Goal: Task Accomplishment & Management: Manage account settings

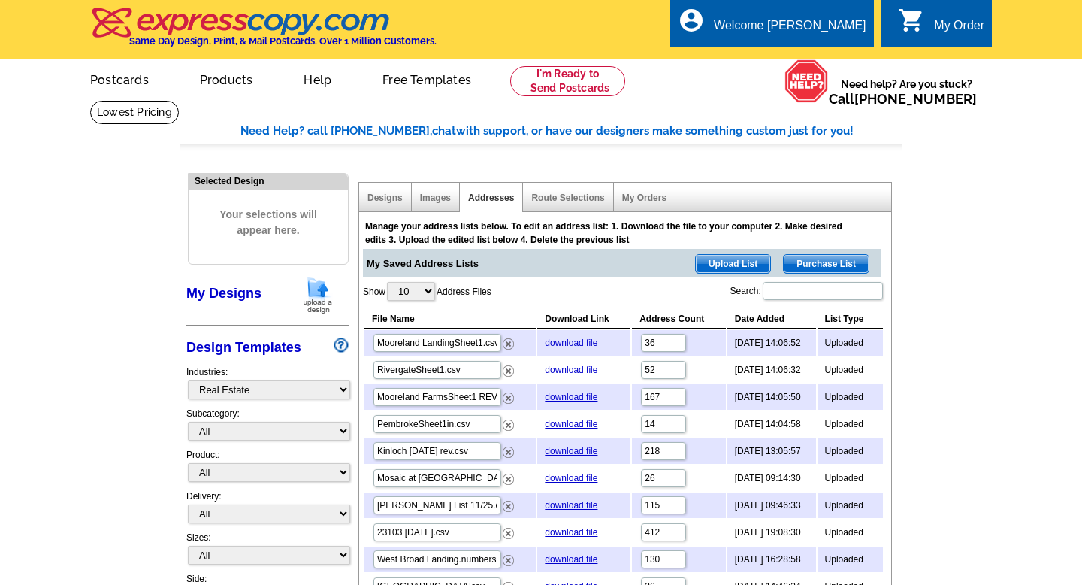
select select "785"
click at [506, 451] on img at bounding box center [508, 451] width 11 height 11
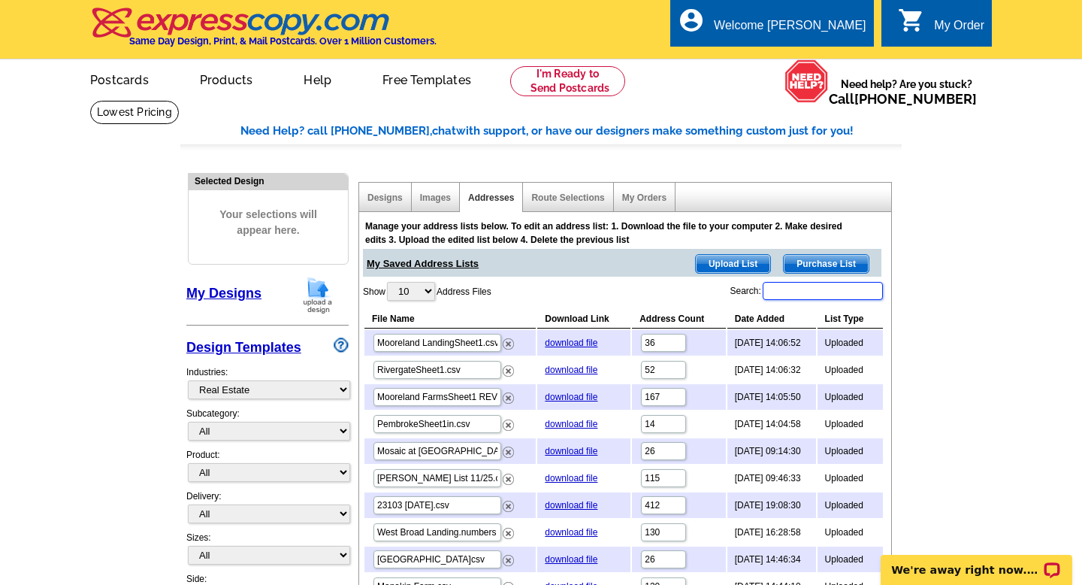
click at [797, 295] on input "Search:" at bounding box center [823, 291] width 120 height 18
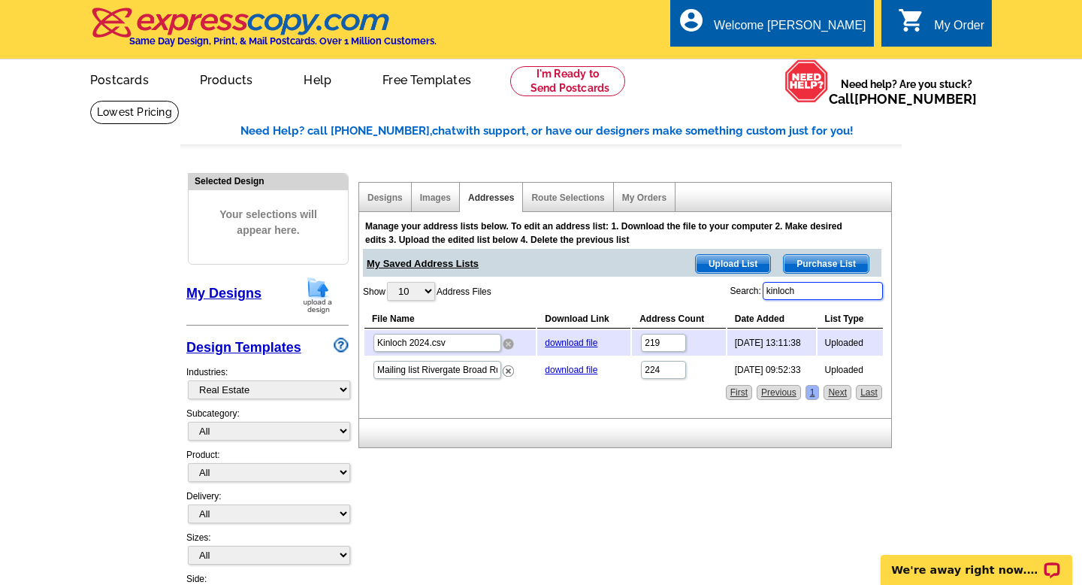
type input "kinloch"
click at [508, 340] on img at bounding box center [508, 343] width 11 height 11
click at [507, 341] on img at bounding box center [508, 343] width 11 height 11
click at [482, 371] on input "Mailing list Rivergate Broad Run Kinloch 11122020.csv" at bounding box center [438, 370] width 128 height 18
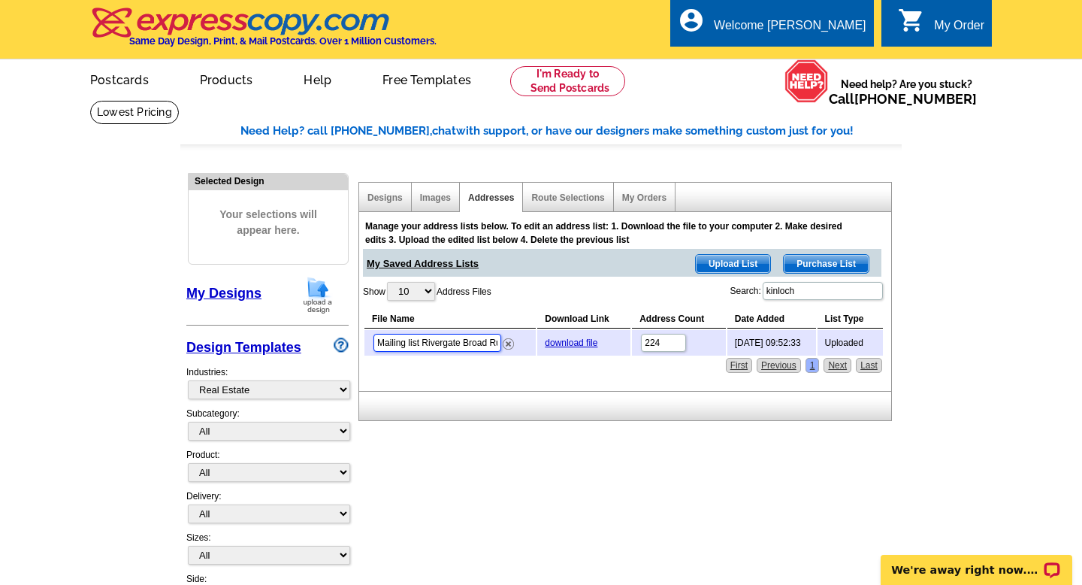
click at [477, 346] on input "Mailing list Rivergate Broad Run Kinloch 11122020.csv" at bounding box center [438, 343] width 128 height 18
click at [508, 344] on img at bounding box center [508, 343] width 11 height 11
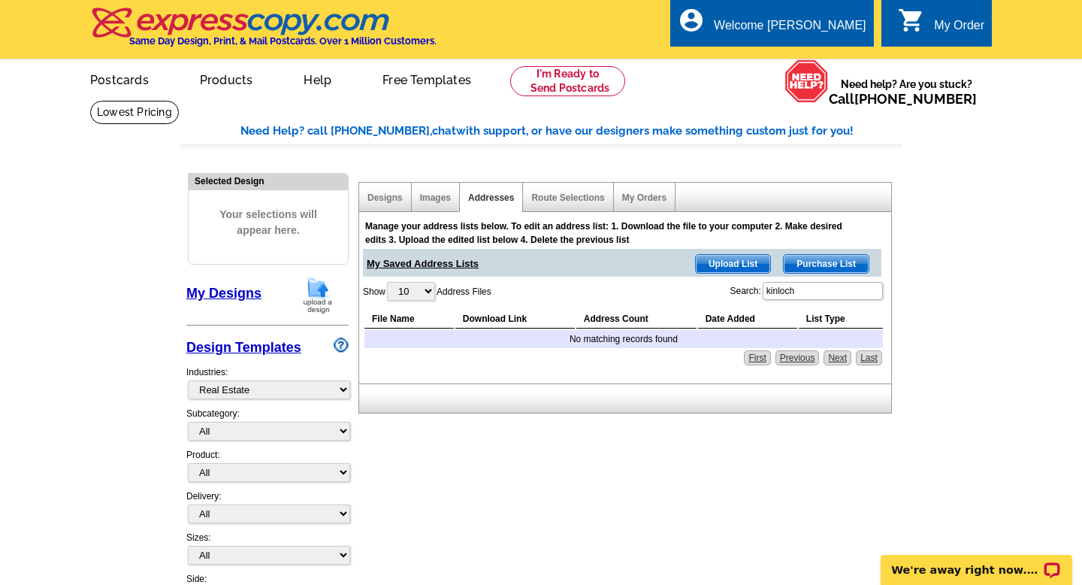
click at [722, 262] on span "Upload List" at bounding box center [733, 264] width 74 height 18
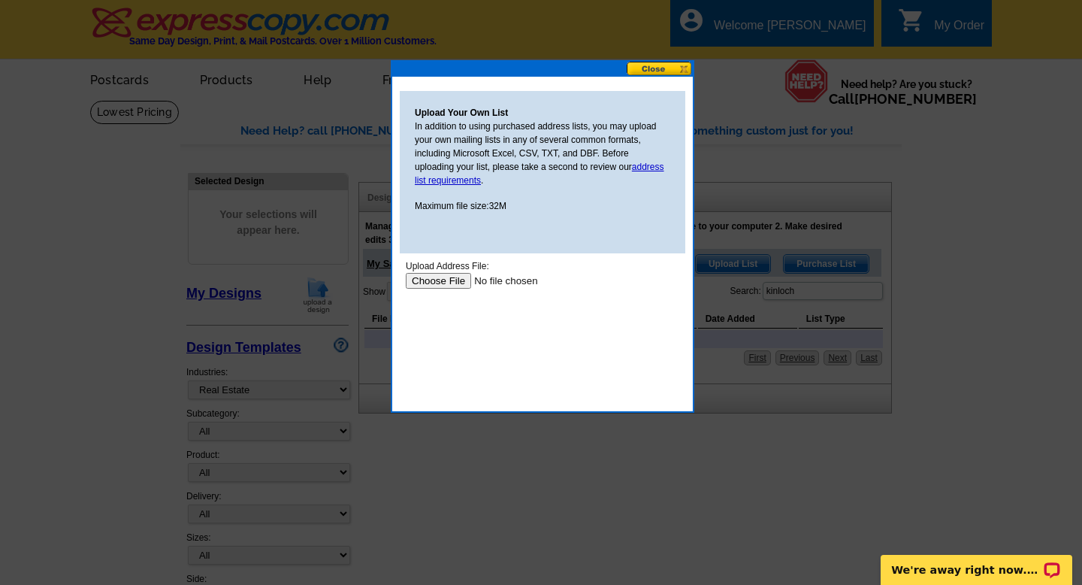
click at [449, 278] on input "file" at bounding box center [501, 281] width 190 height 16
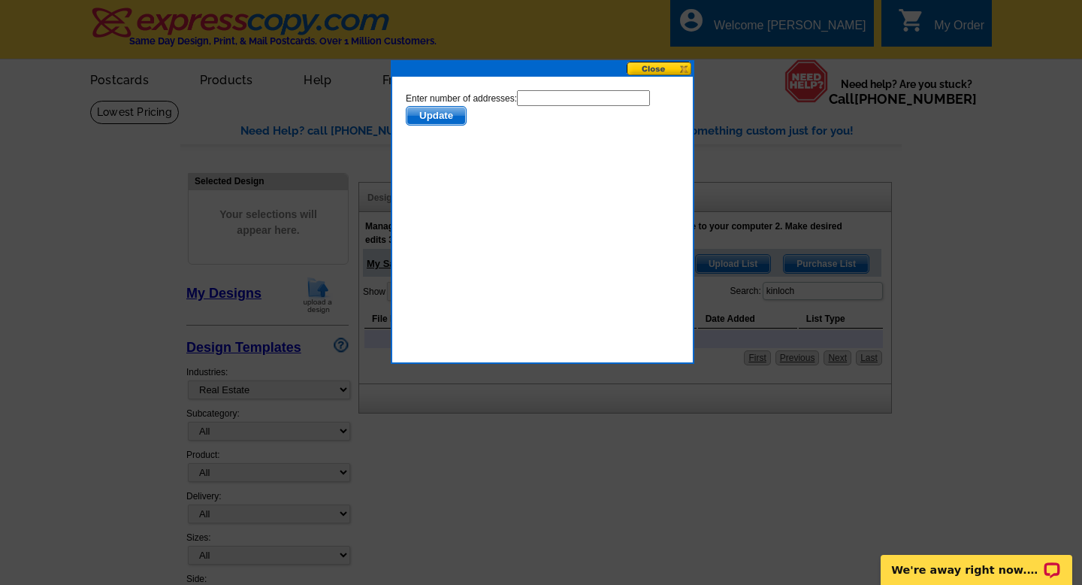
click at [440, 116] on span "Update" at bounding box center [436, 116] width 59 height 18
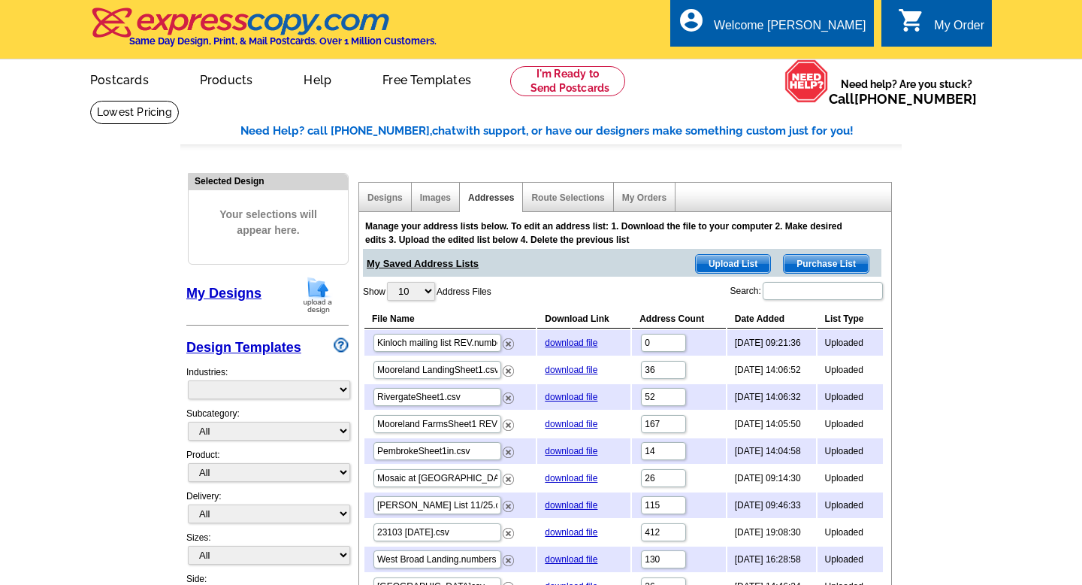
select select "785"
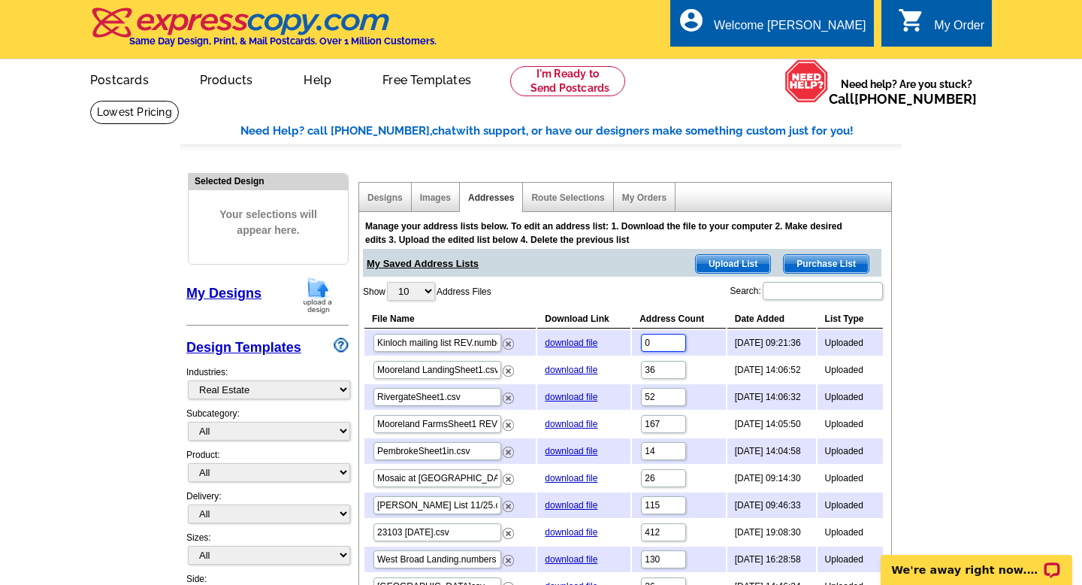
click at [649, 340] on input "0" at bounding box center [663, 343] width 45 height 18
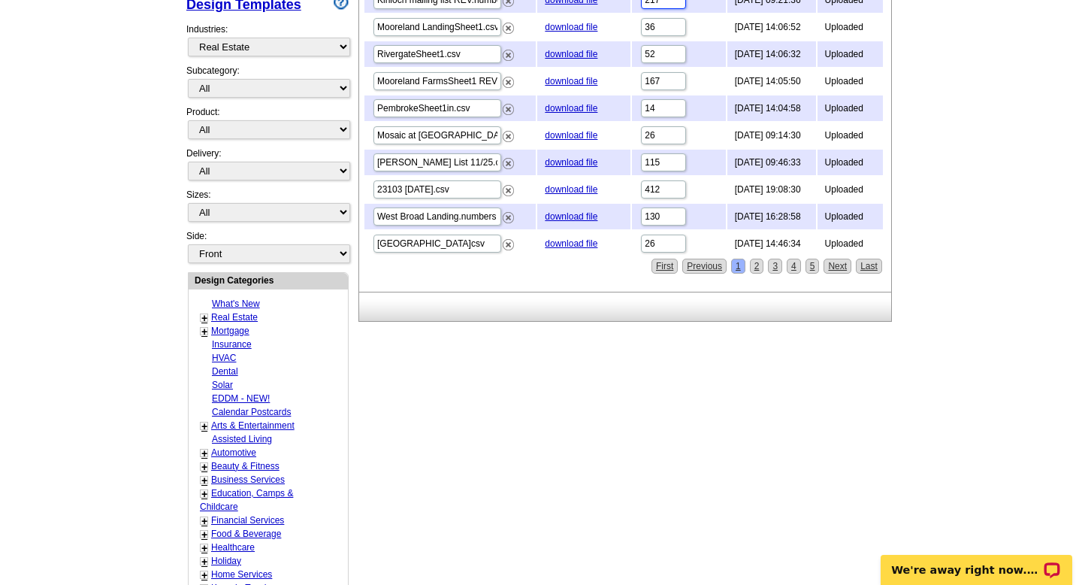
scroll to position [335, 0]
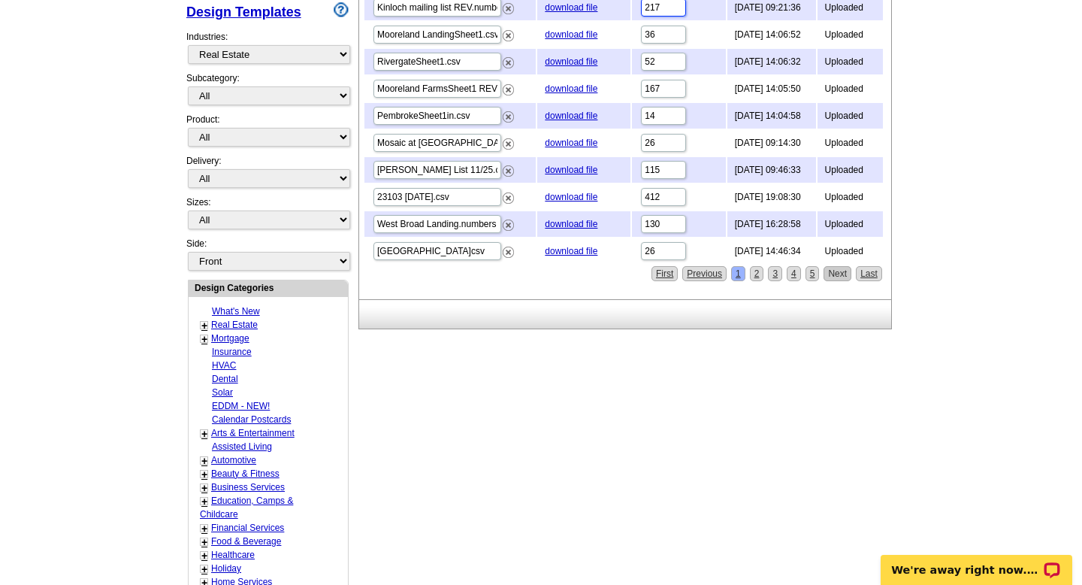
type input "217"
click at [843, 273] on link "Next" at bounding box center [838, 273] width 28 height 15
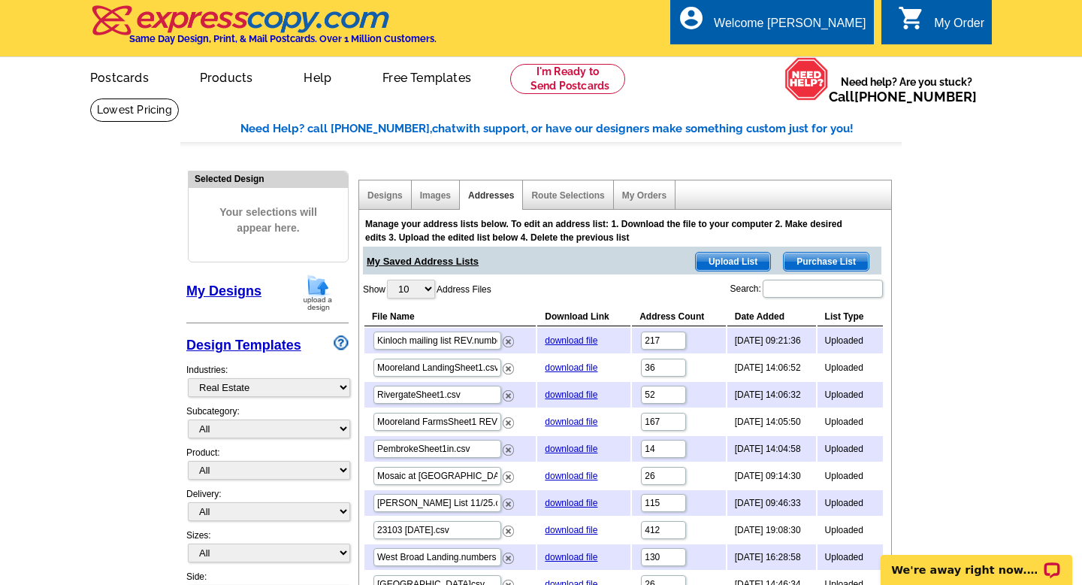
scroll to position [0, 0]
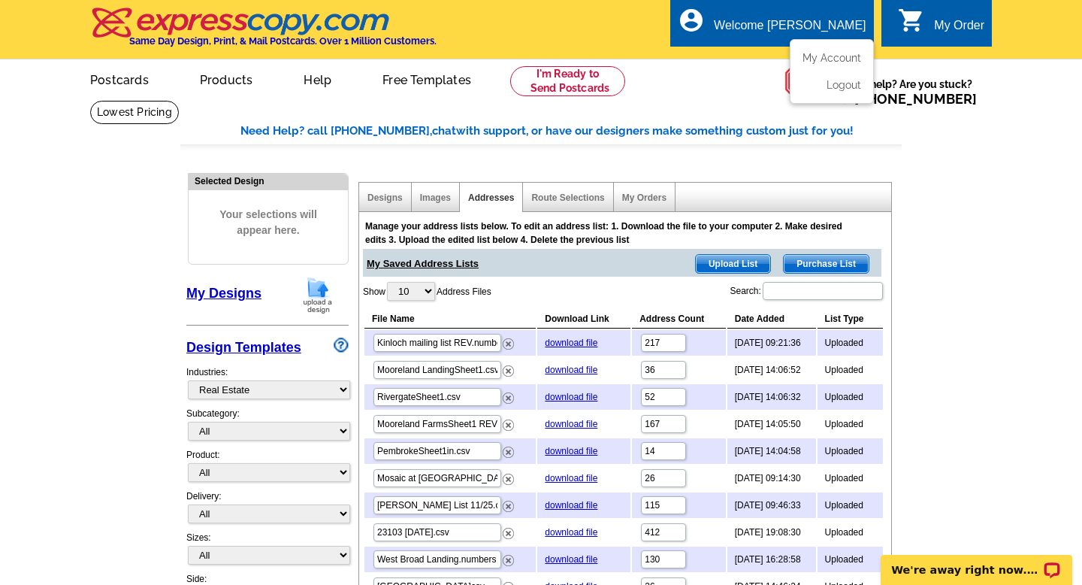
click at [847, 25] on div "Welcome [PERSON_NAME]" at bounding box center [790, 29] width 152 height 21
click at [839, 82] on link "Logout" at bounding box center [842, 85] width 38 height 14
